Goal: Obtain resource: Download file/media

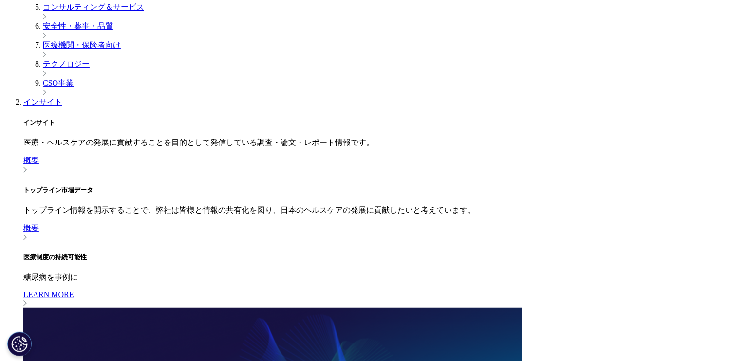
scroll to position [487, 0]
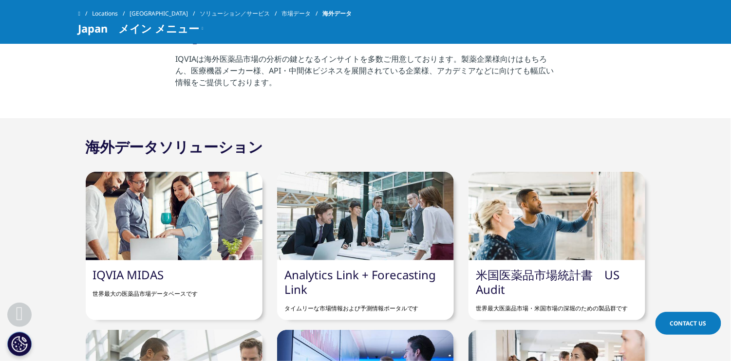
scroll to position [487, 0]
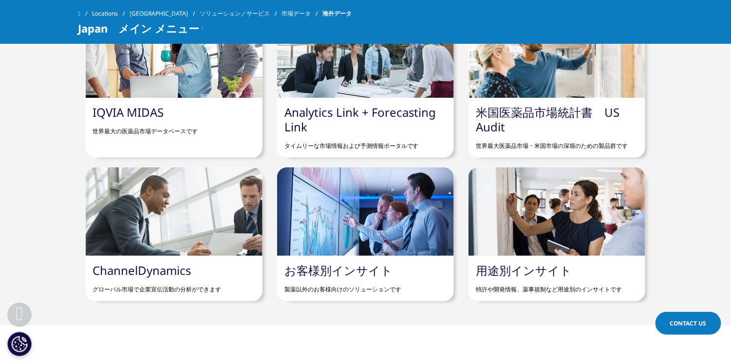
drag, startPoint x: 283, startPoint y: 110, endPoint x: 357, endPoint y: 109, distance: 74.0
click at [357, 109] on div "Analytics Link + Forecasting Link タイムリーな市場情報および予測情報ポータルです" at bounding box center [365, 128] width 177 height 60
drag, startPoint x: 357, startPoint y: 109, endPoint x: 352, endPoint y: 116, distance: 9.0
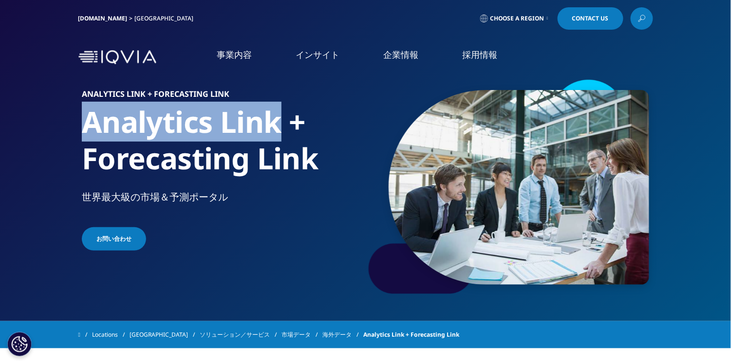
drag, startPoint x: 84, startPoint y: 118, endPoint x: 277, endPoint y: 114, distance: 192.9
click at [277, 114] on h1 "Analytics Link + Forecasting Link" at bounding box center [222, 147] width 280 height 87
copy h1 "Analytics Link"
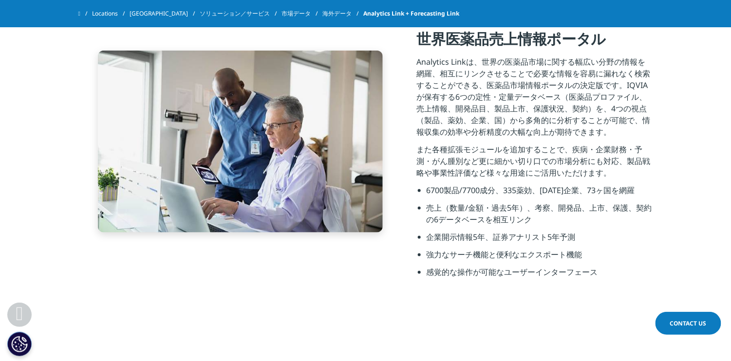
scroll to position [487, 0]
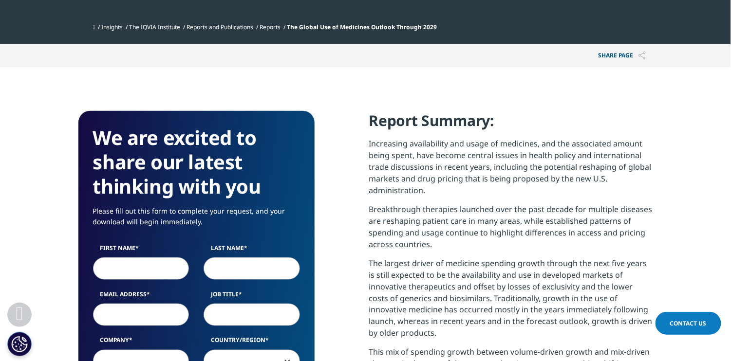
scroll to position [324, 0]
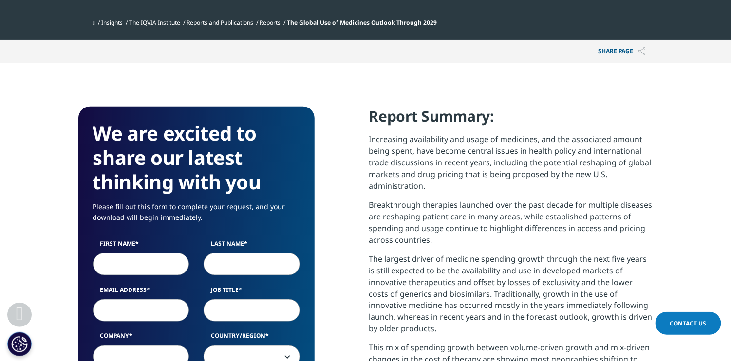
click at [123, 269] on input "First Name" at bounding box center [141, 264] width 96 height 22
type input "T"
type input "R"
type input "E"
type input "Ryuji"
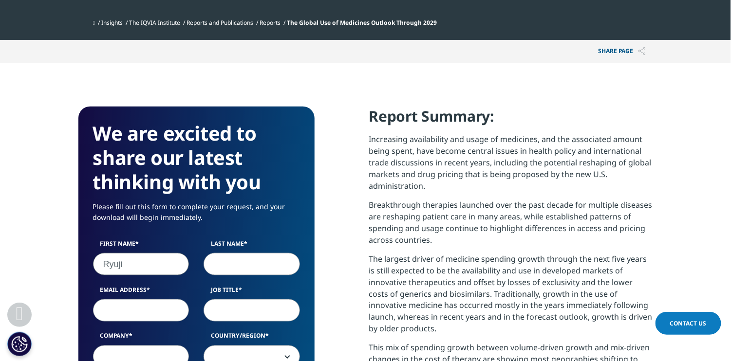
click at [257, 263] on input "Last Name" at bounding box center [252, 264] width 96 height 22
type input "[PERSON_NAME]"
drag, startPoint x: 138, startPoint y: 306, endPoint x: 135, endPoint y: 314, distance: 8.8
click at [136, 312] on input "Email Address" at bounding box center [141, 310] width 96 height 22
type input "[EMAIL_ADDRESS][PERSON_NAME][DOMAIN_NAME]"
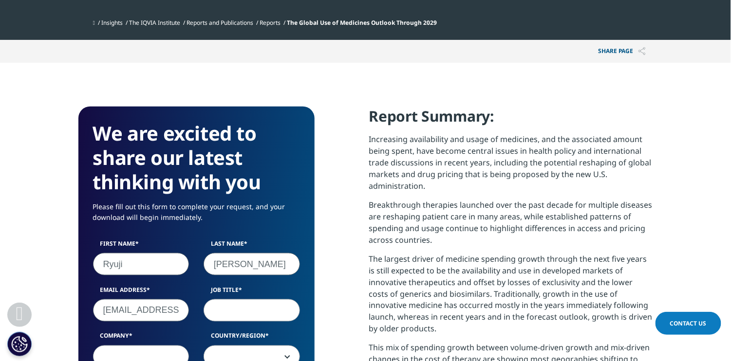
type input "ナガセダイアグノスティックス株式会社"
select select "[GEOGRAPHIC_DATA]"
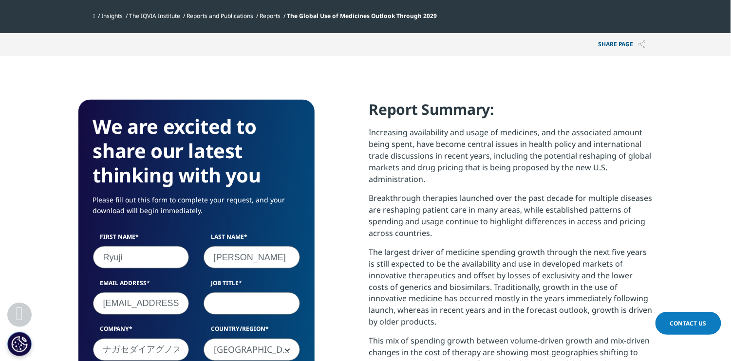
click at [245, 300] on input "Job Title" at bounding box center [252, 304] width 96 height 22
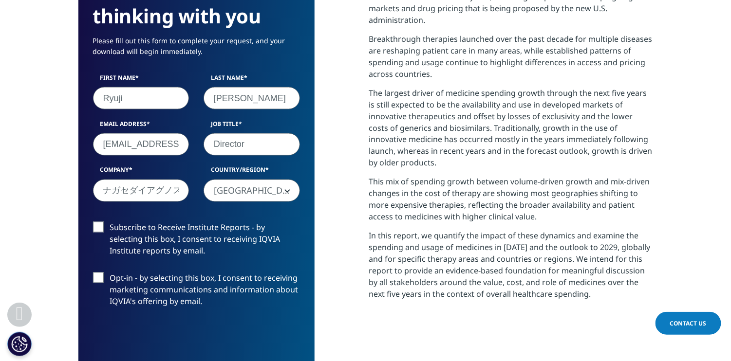
scroll to position [493, 0]
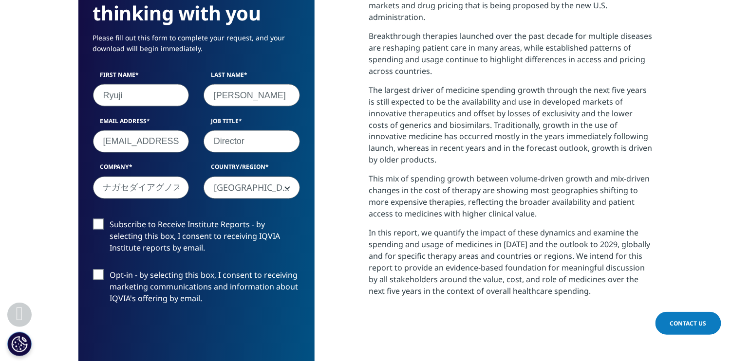
type input "Director"
click at [153, 187] on input "ナガセダイアグノスティックス株式会社" at bounding box center [141, 188] width 96 height 22
click at [174, 187] on input "ナガセダイアグノスティックス株式会社" at bounding box center [141, 188] width 96 height 22
type input "ナ"
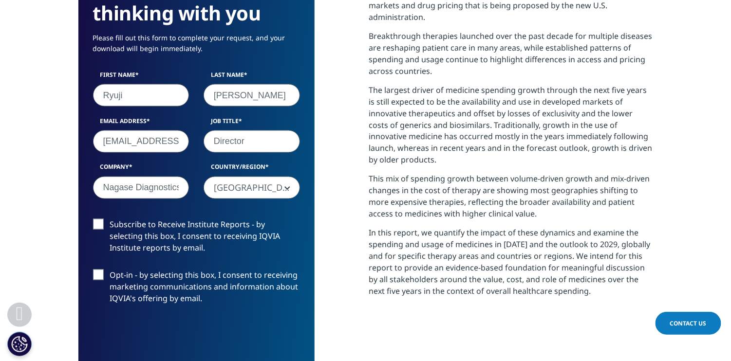
scroll to position [0, 1]
type input "Nagase Diagnostics"
click at [96, 219] on label "Subscribe to Receive Institute Reports - by selecting this box, I consent to re…" at bounding box center [196, 239] width 207 height 40
click at [110, 219] on input "Subscribe to Receive Institute Reports - by selecting this box, I consent to re…" at bounding box center [110, 219] width 0 height 0
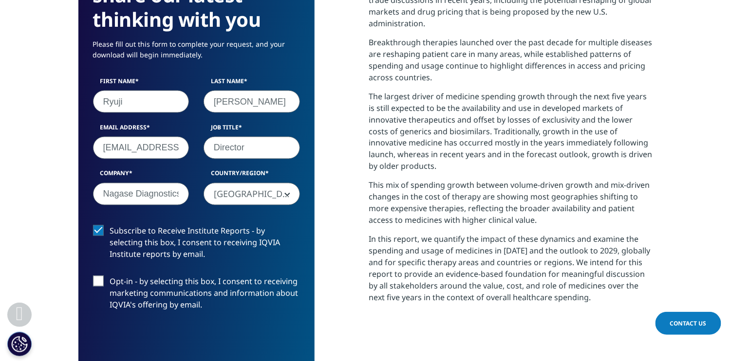
scroll to position [649, 0]
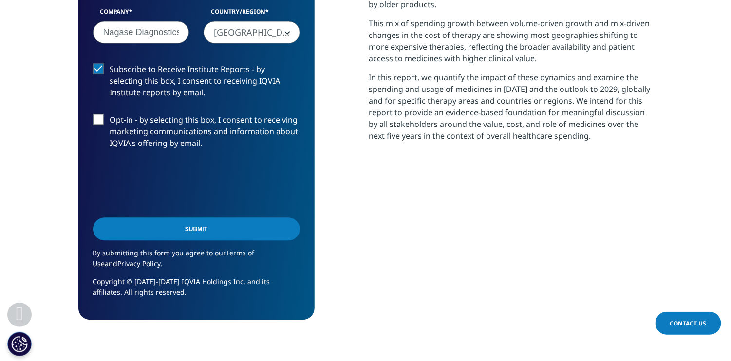
click at [174, 224] on input "Submit" at bounding box center [196, 229] width 207 height 23
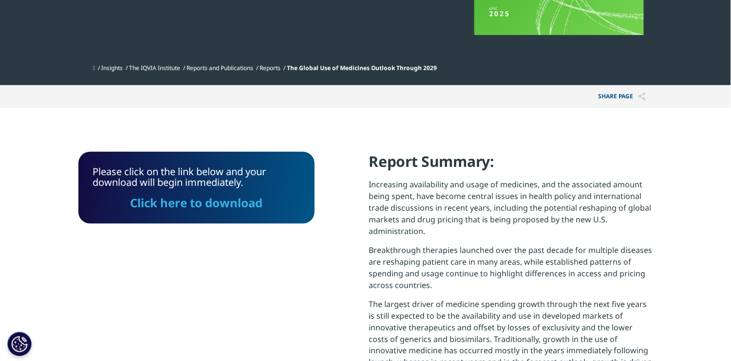
scroll to position [283, 0]
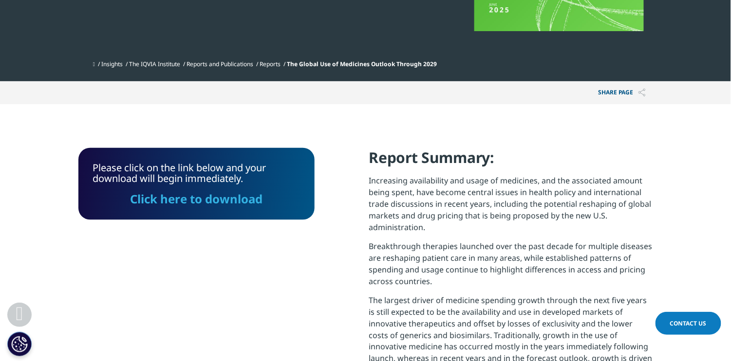
drag, startPoint x: 221, startPoint y: 195, endPoint x: 353, endPoint y: 233, distance: 137.3
click at [221, 195] on link "Click here to download" at bounding box center [196, 199] width 132 height 16
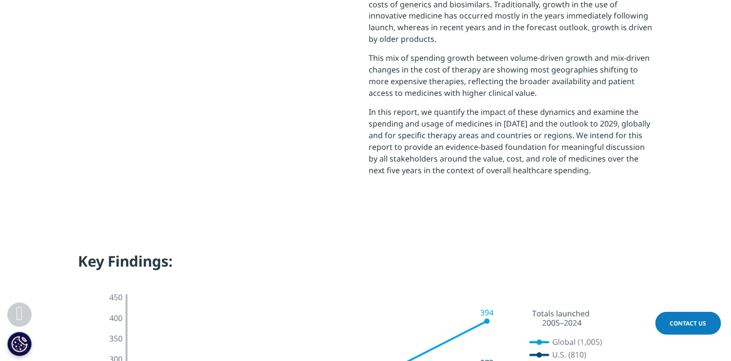
scroll to position [324, 0]
